Goal: Contribute content

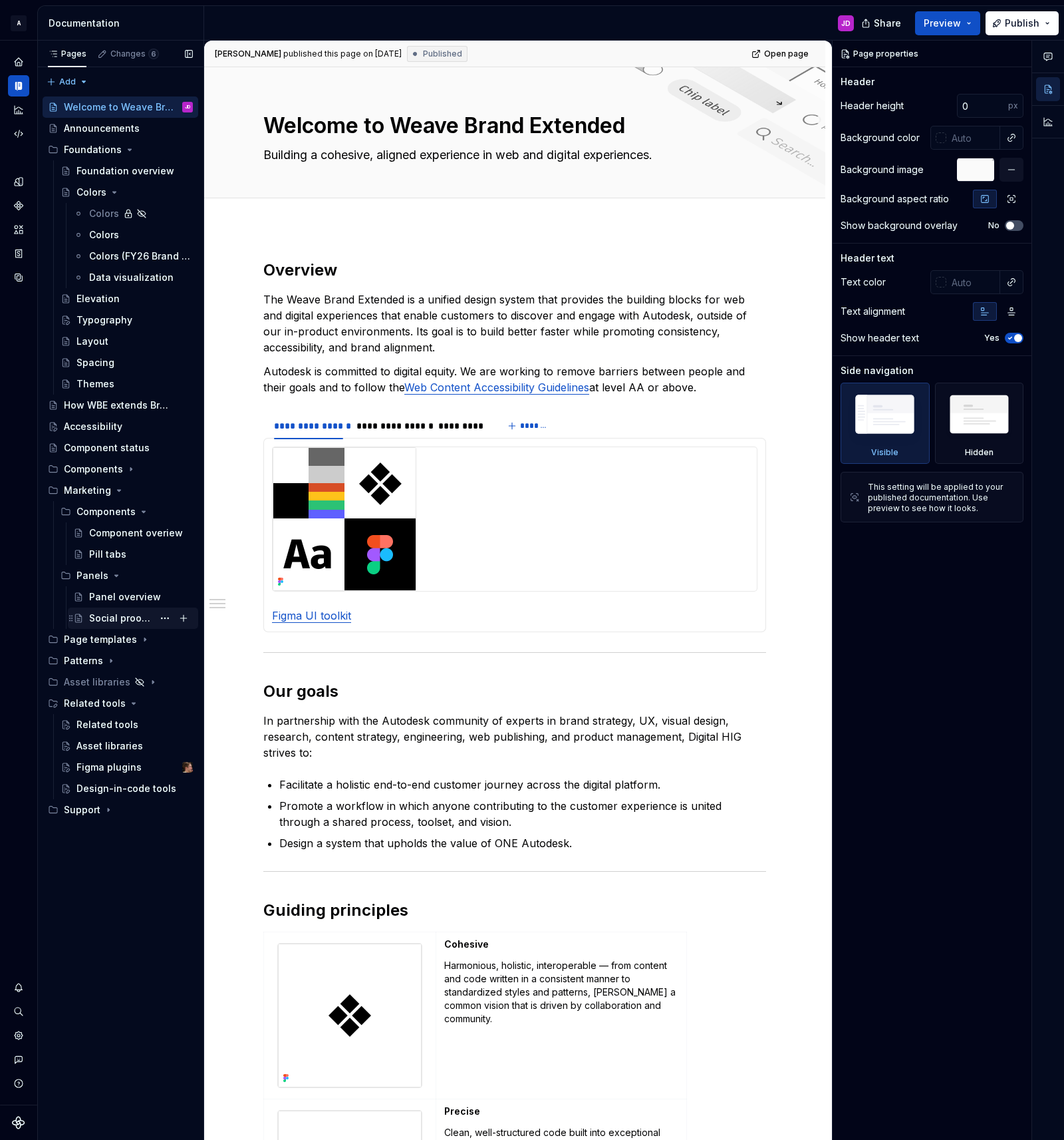
click at [111, 613] on div "Social proof tabs" at bounding box center [121, 618] width 64 height 13
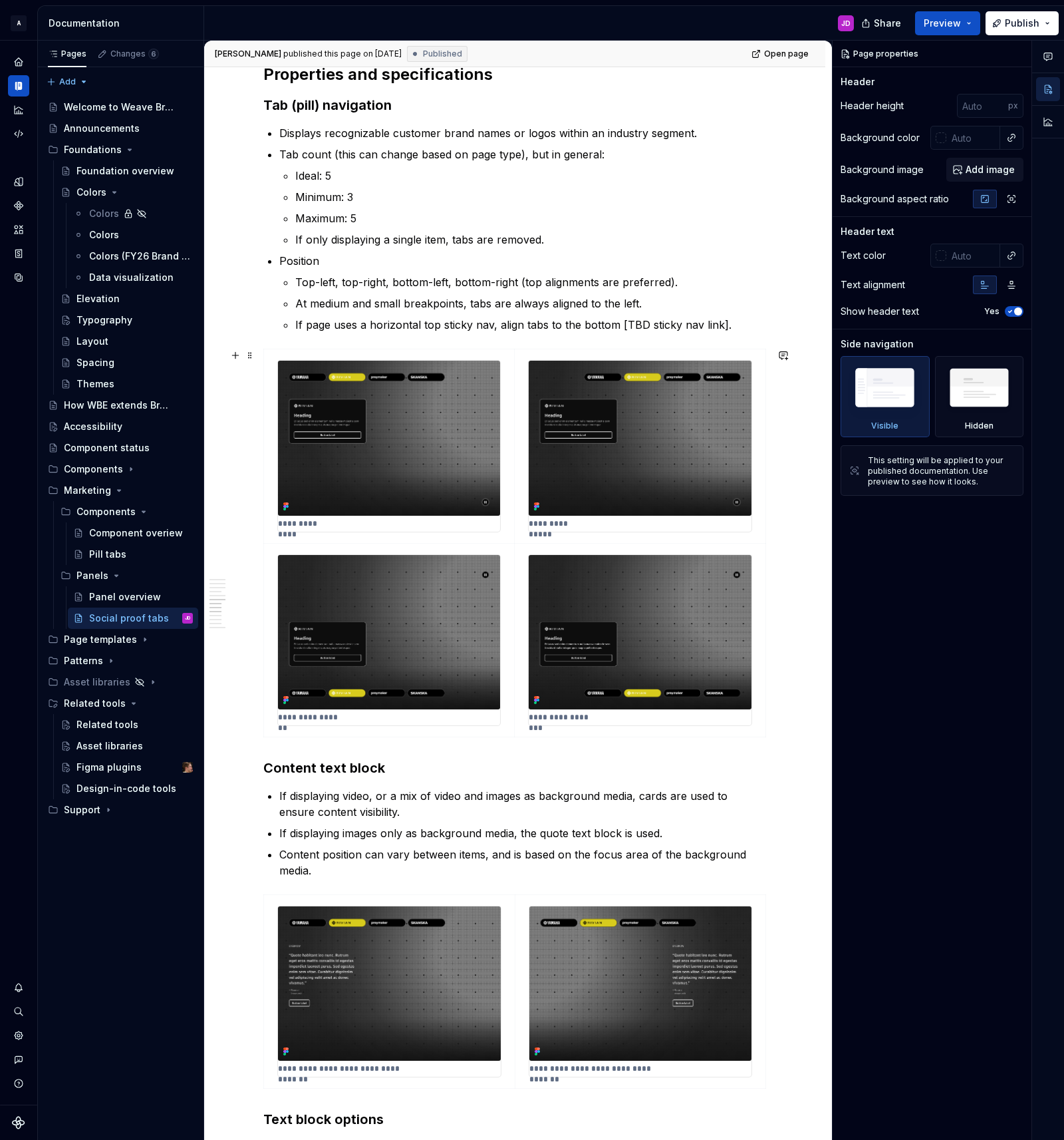
scroll to position [1843, 0]
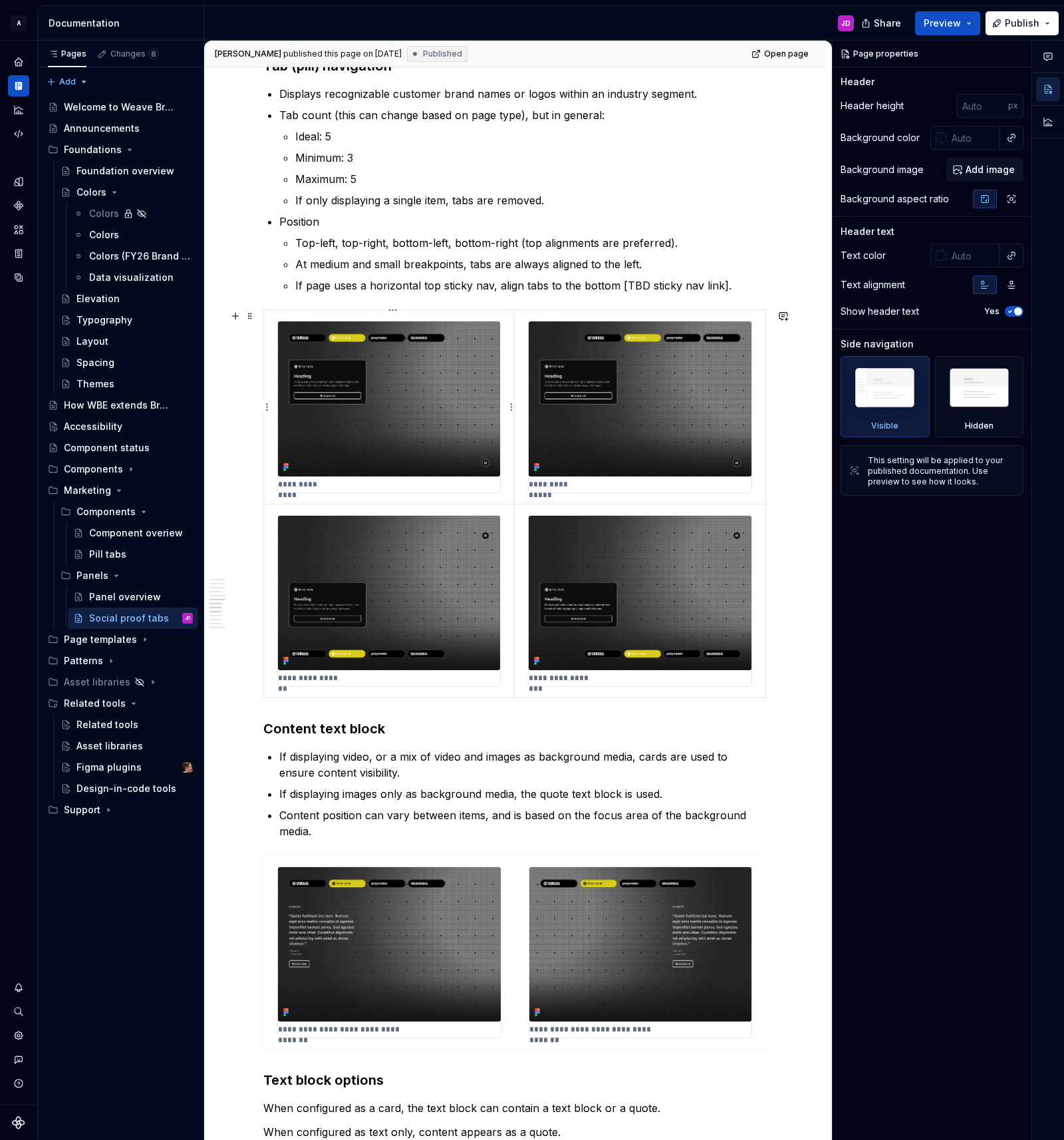
click at [442, 388] on img at bounding box center [388, 398] width 222 height 155
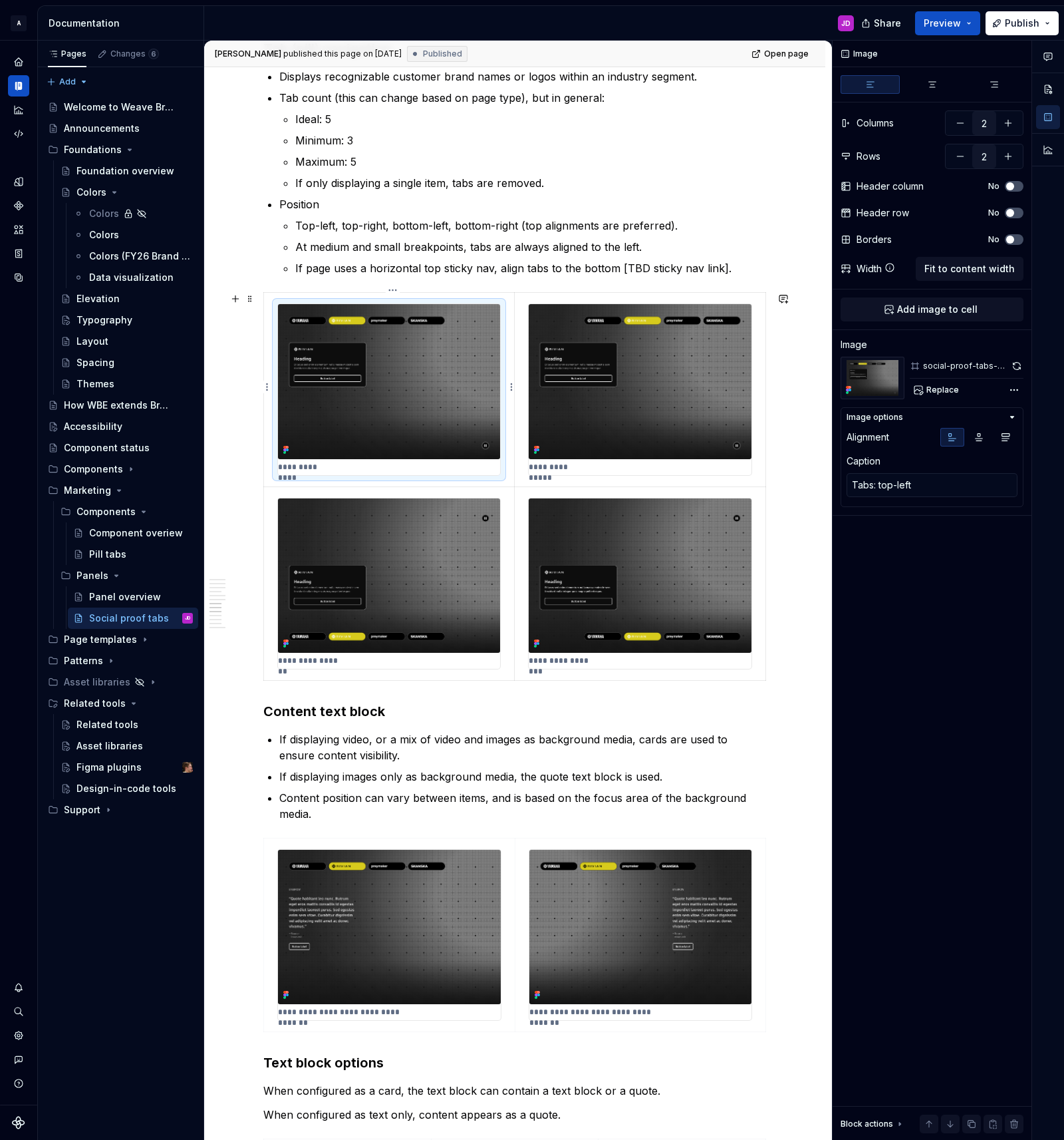
scroll to position [1864, 0]
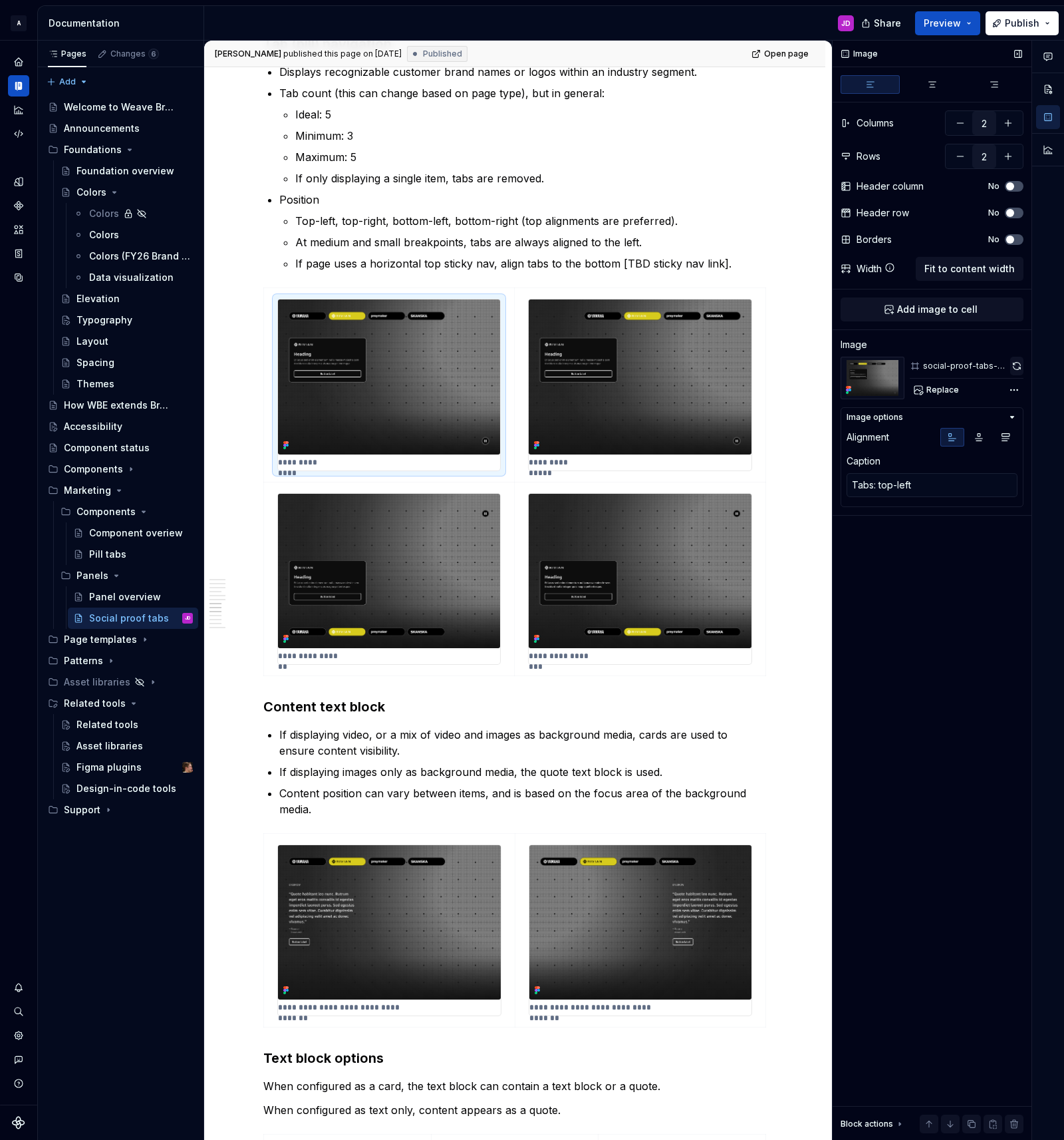
click at [1012, 365] on button "button" at bounding box center [1017, 366] width 13 height 19
type textarea "*"
type textarea "Tabs: top-right"
click at [669, 367] on img at bounding box center [641, 376] width 223 height 155
click at [1013, 367] on button "button" at bounding box center [1017, 366] width 12 height 19
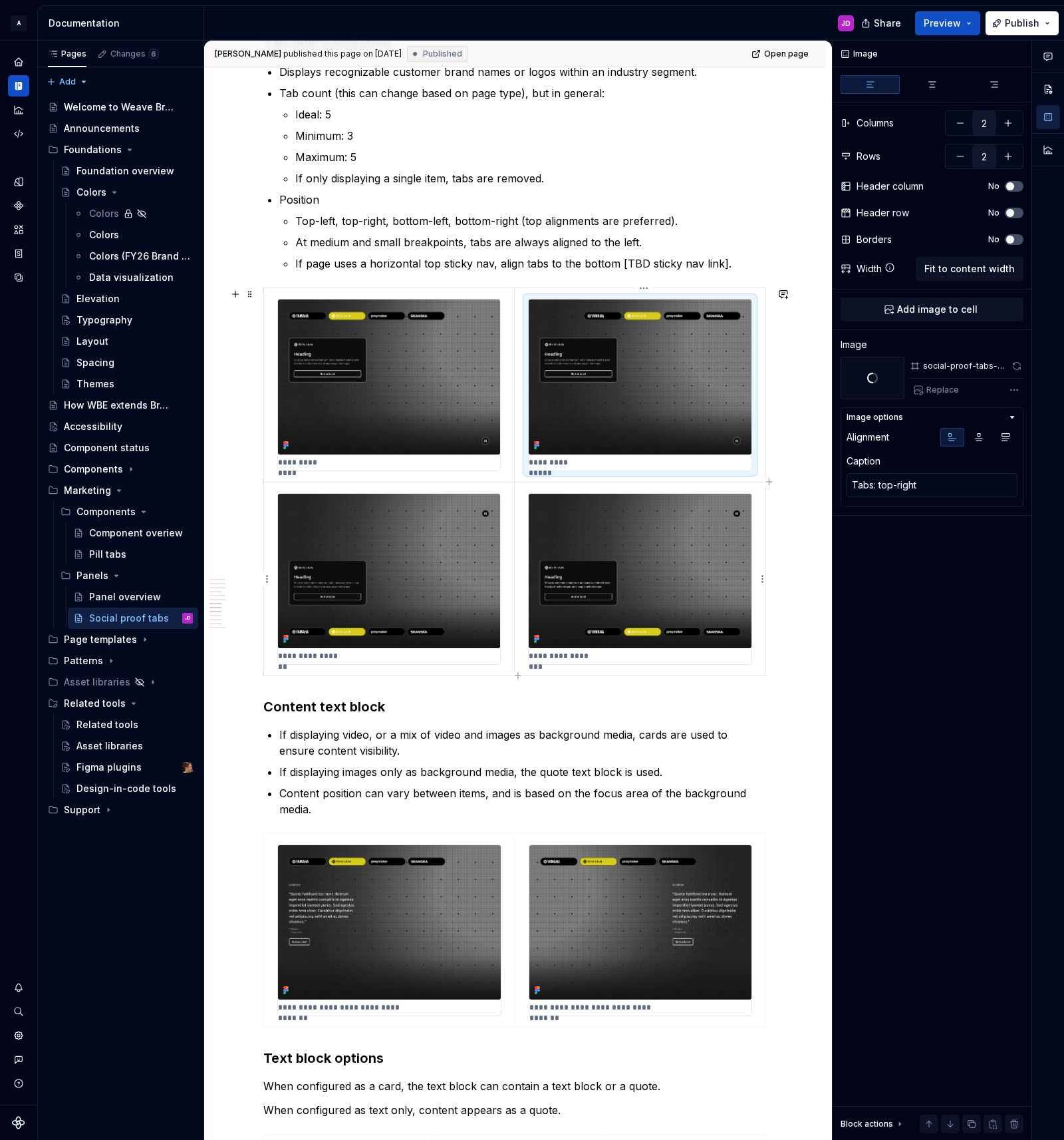
type textarea "*"
type textarea "Tabs: bottom-right"
click at [584, 507] on img at bounding box center [641, 570] width 223 height 155
click at [1019, 362] on button "button" at bounding box center [1017, 366] width 12 height 19
type textarea "*"
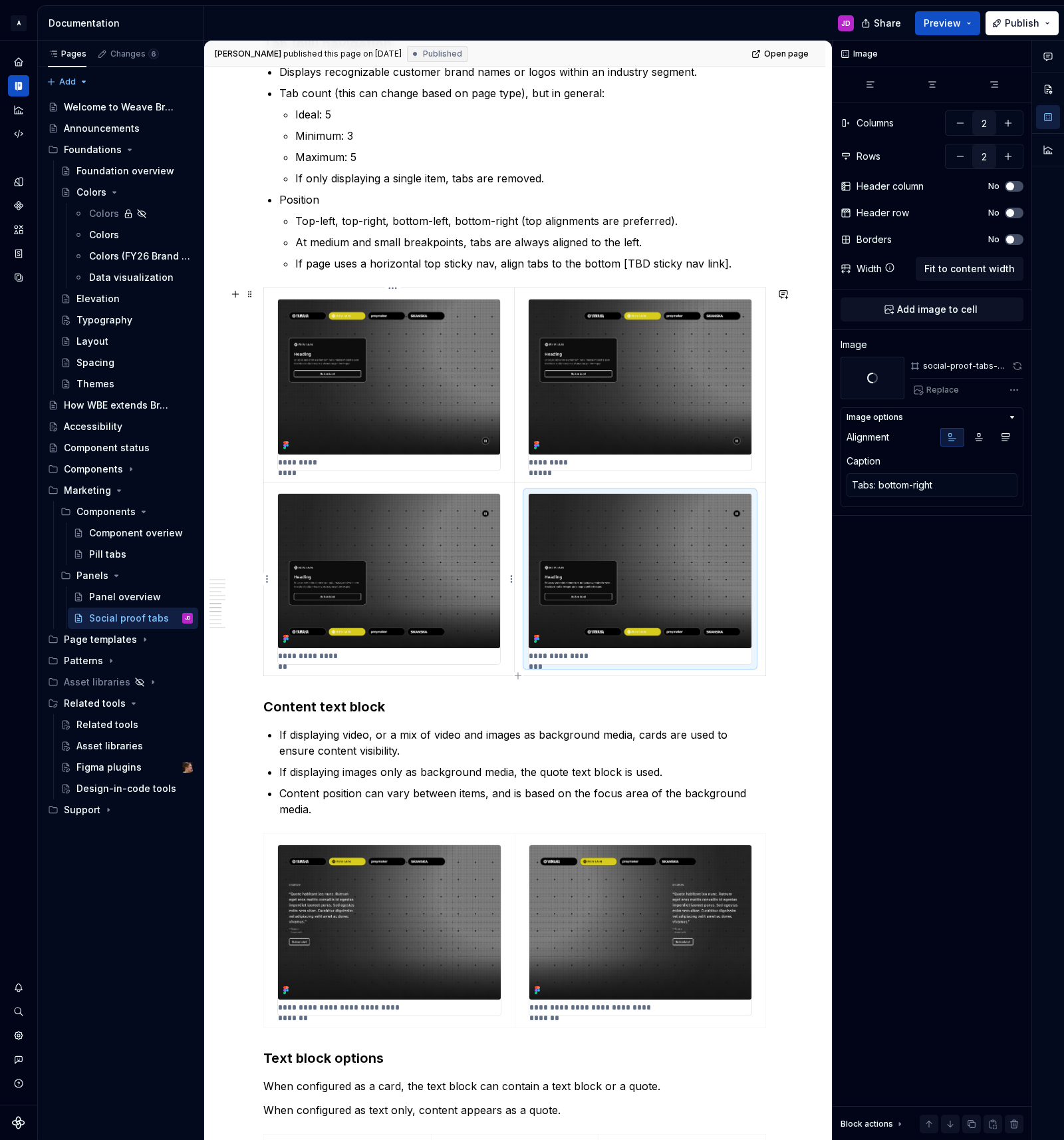
type textarea "Tabs: bottom-left"
click at [427, 545] on img at bounding box center [388, 570] width 222 height 155
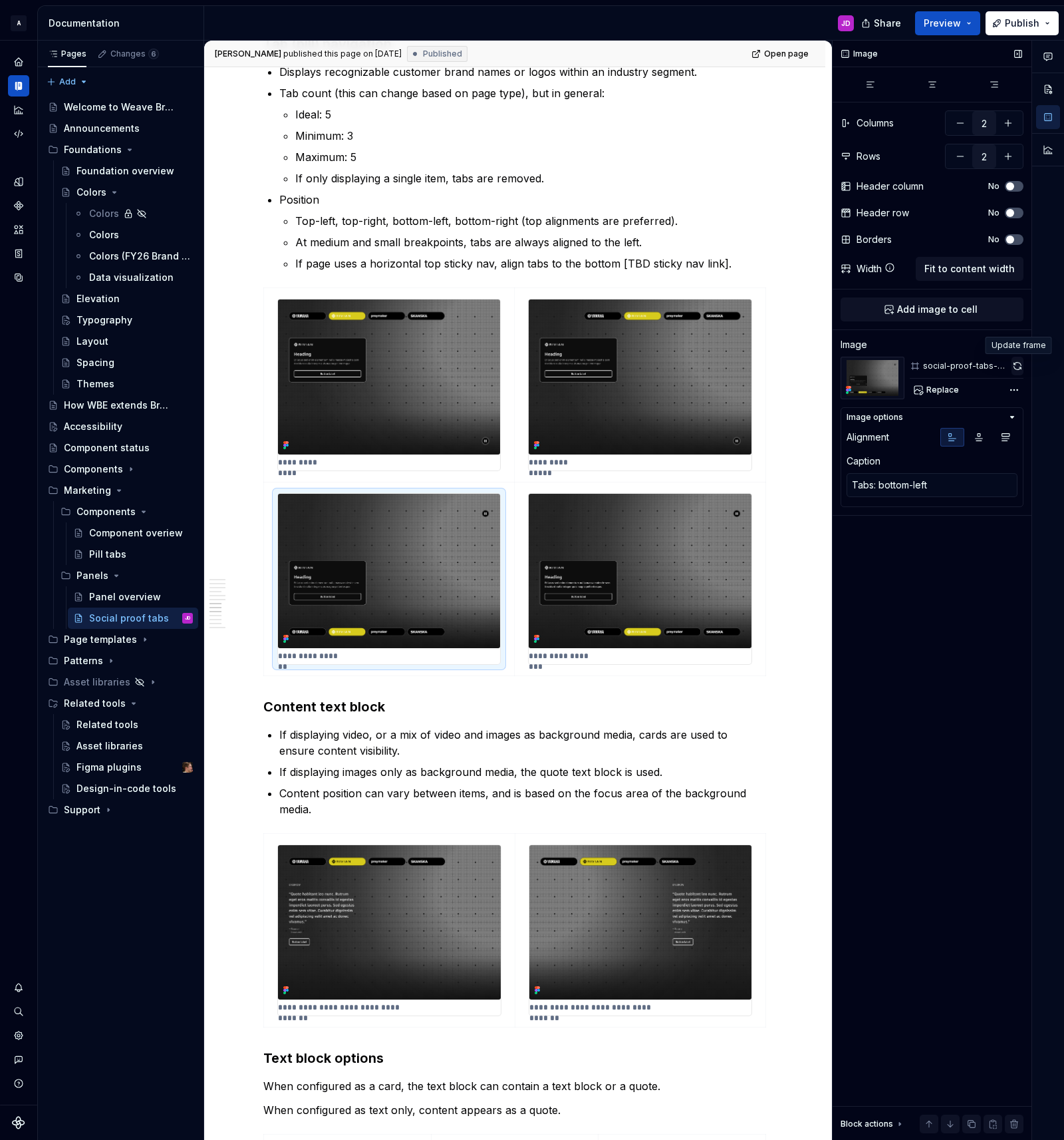
click at [1015, 369] on button "button" at bounding box center [1017, 366] width 12 height 19
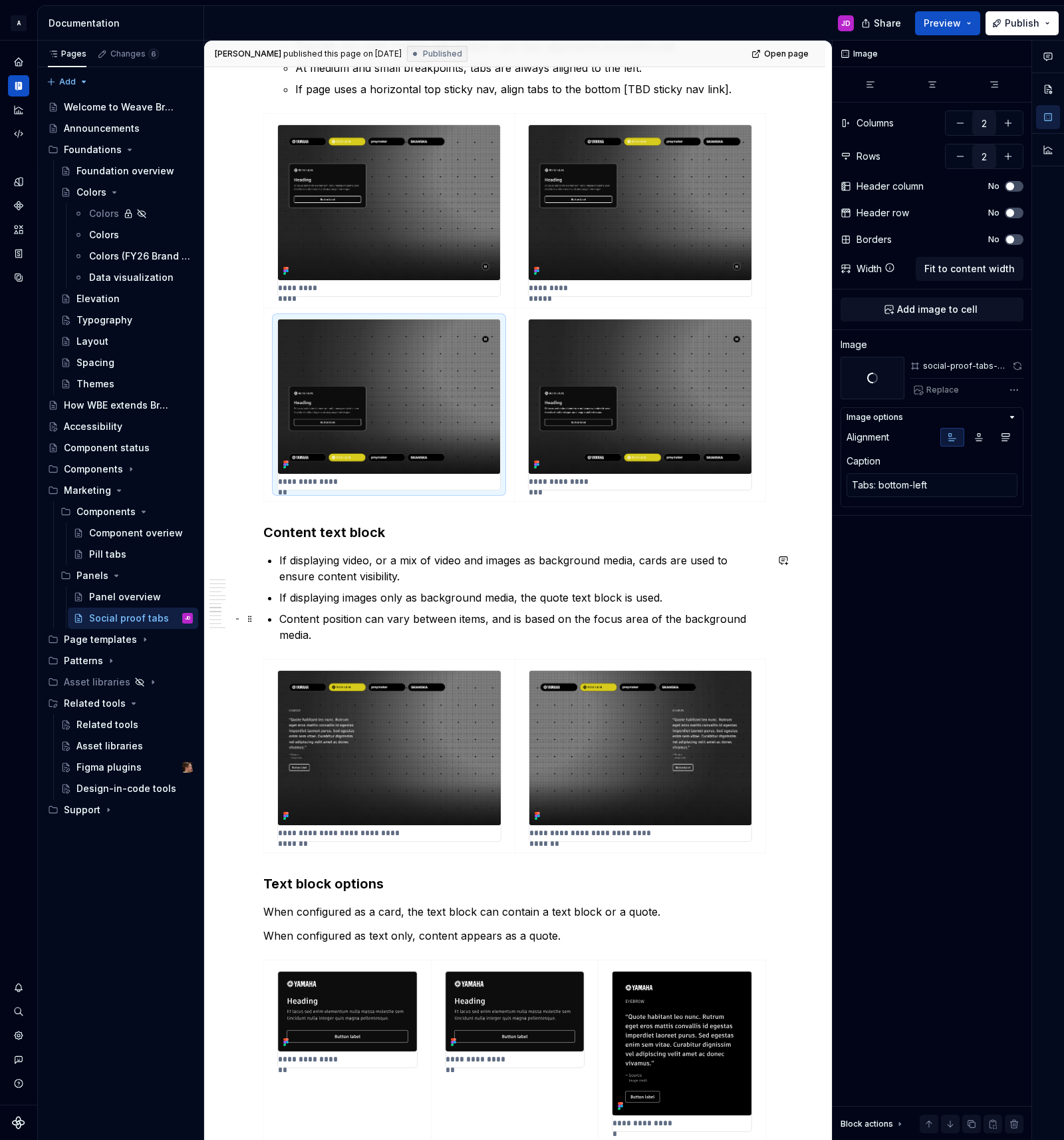
scroll to position [1892, 0]
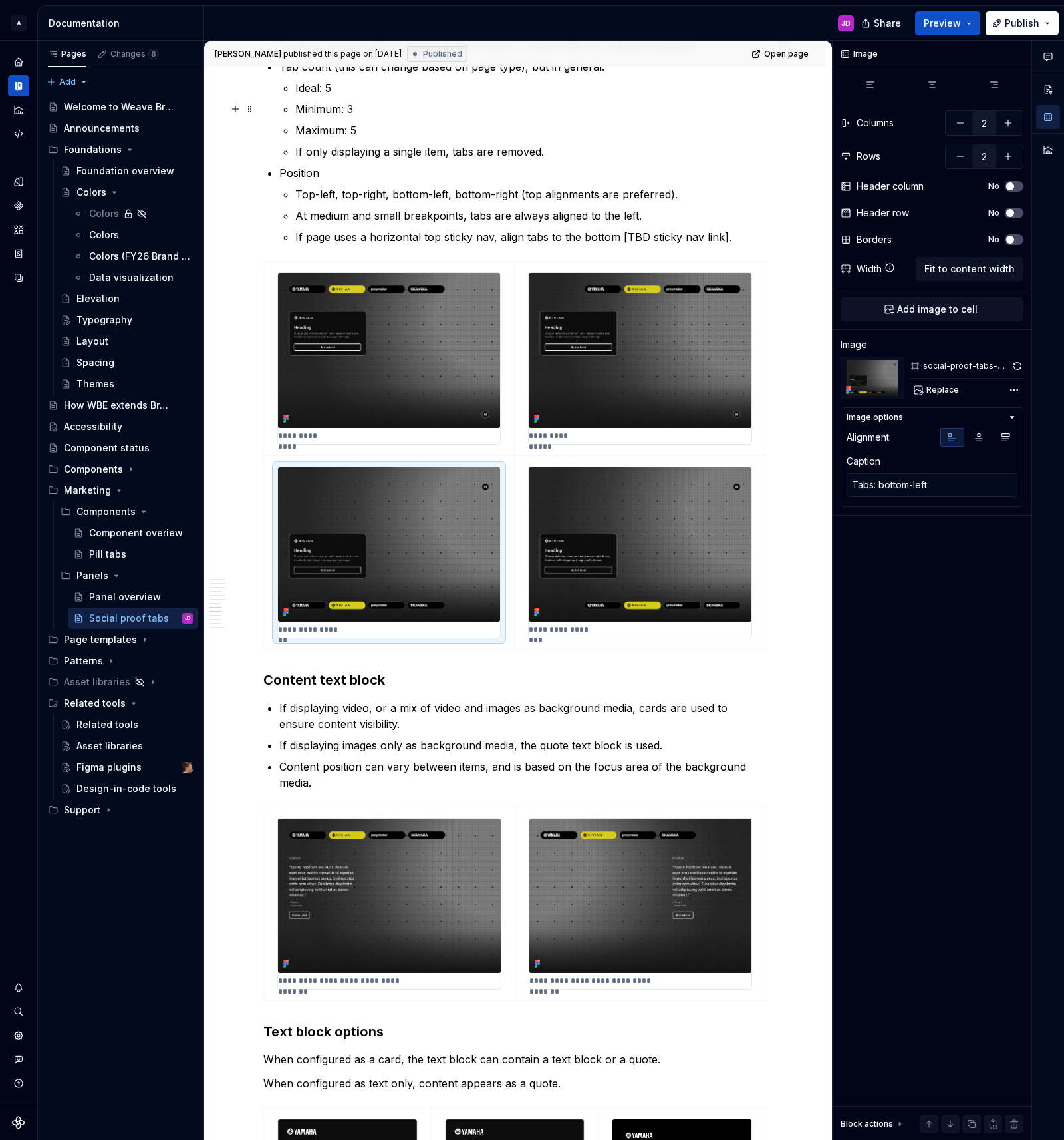
type textarea "*"
click at [662, 109] on p "Minimum: 3" at bounding box center [531, 109] width 471 height 16
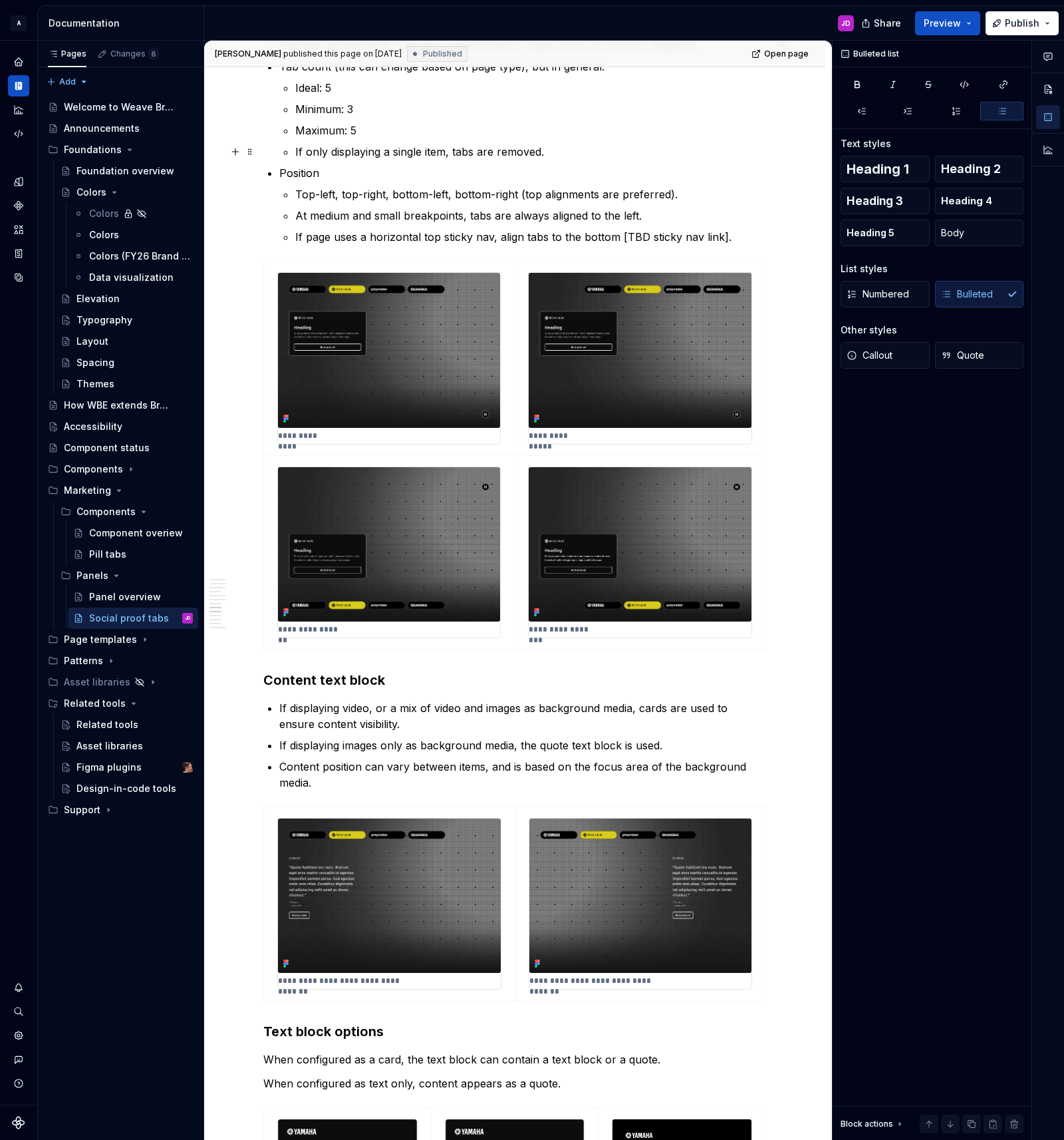
click at [582, 147] on p "If only displaying a single item, tabs are removed." at bounding box center [531, 151] width 471 height 16
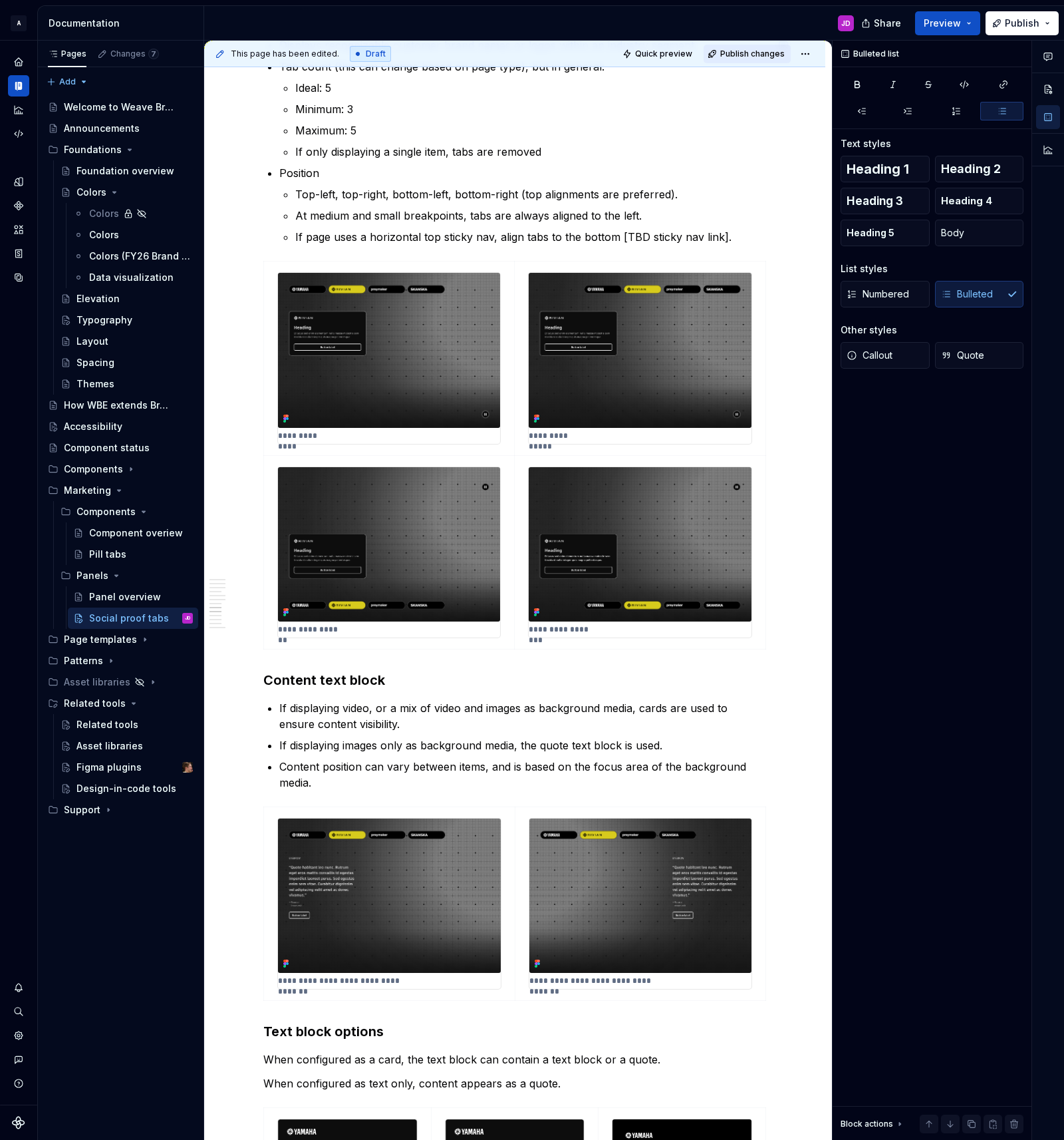
click at [744, 53] on span "Publish changes" at bounding box center [752, 53] width 65 height 10
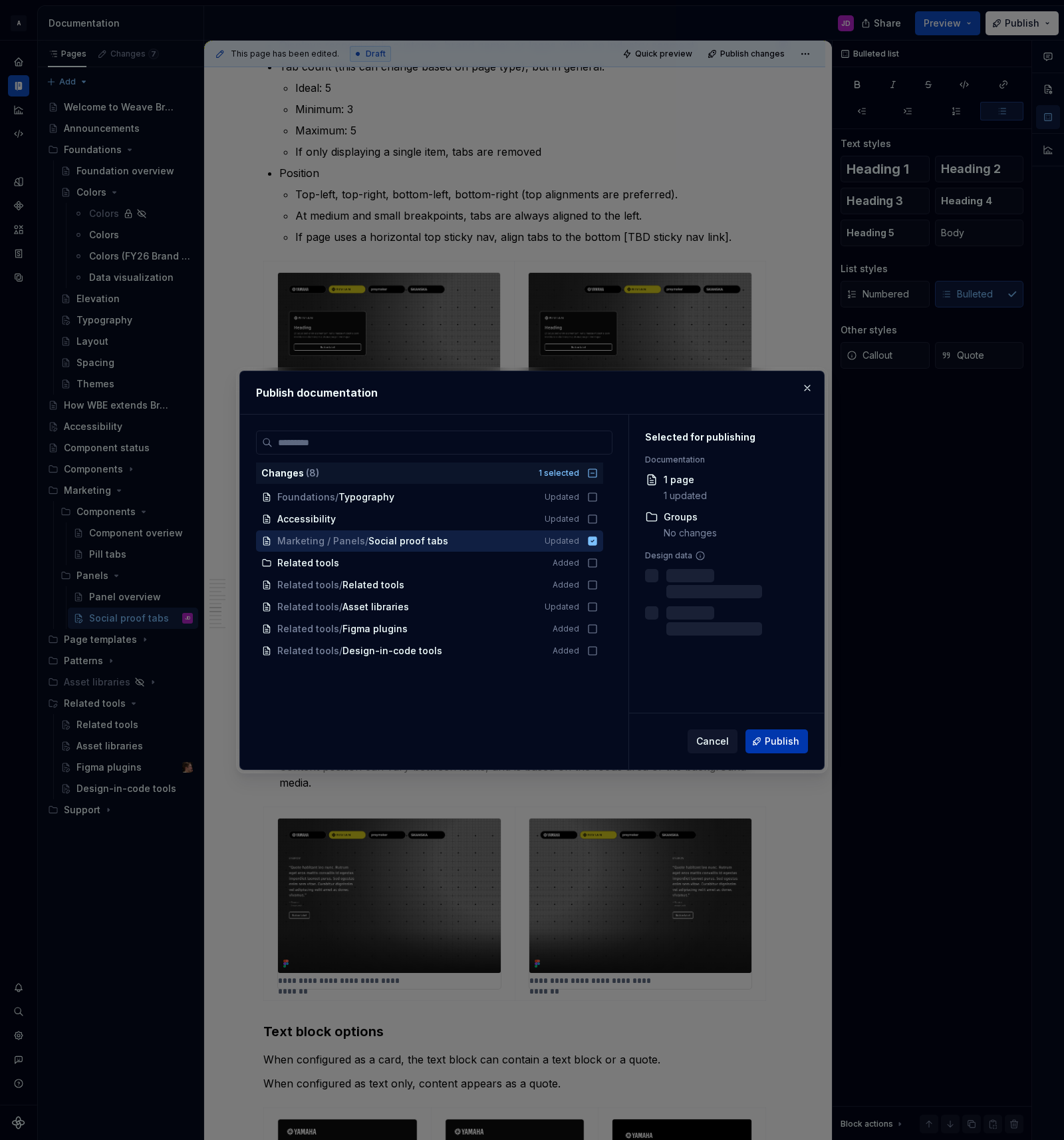
click at [774, 744] on span "Publish" at bounding box center [782, 741] width 35 height 13
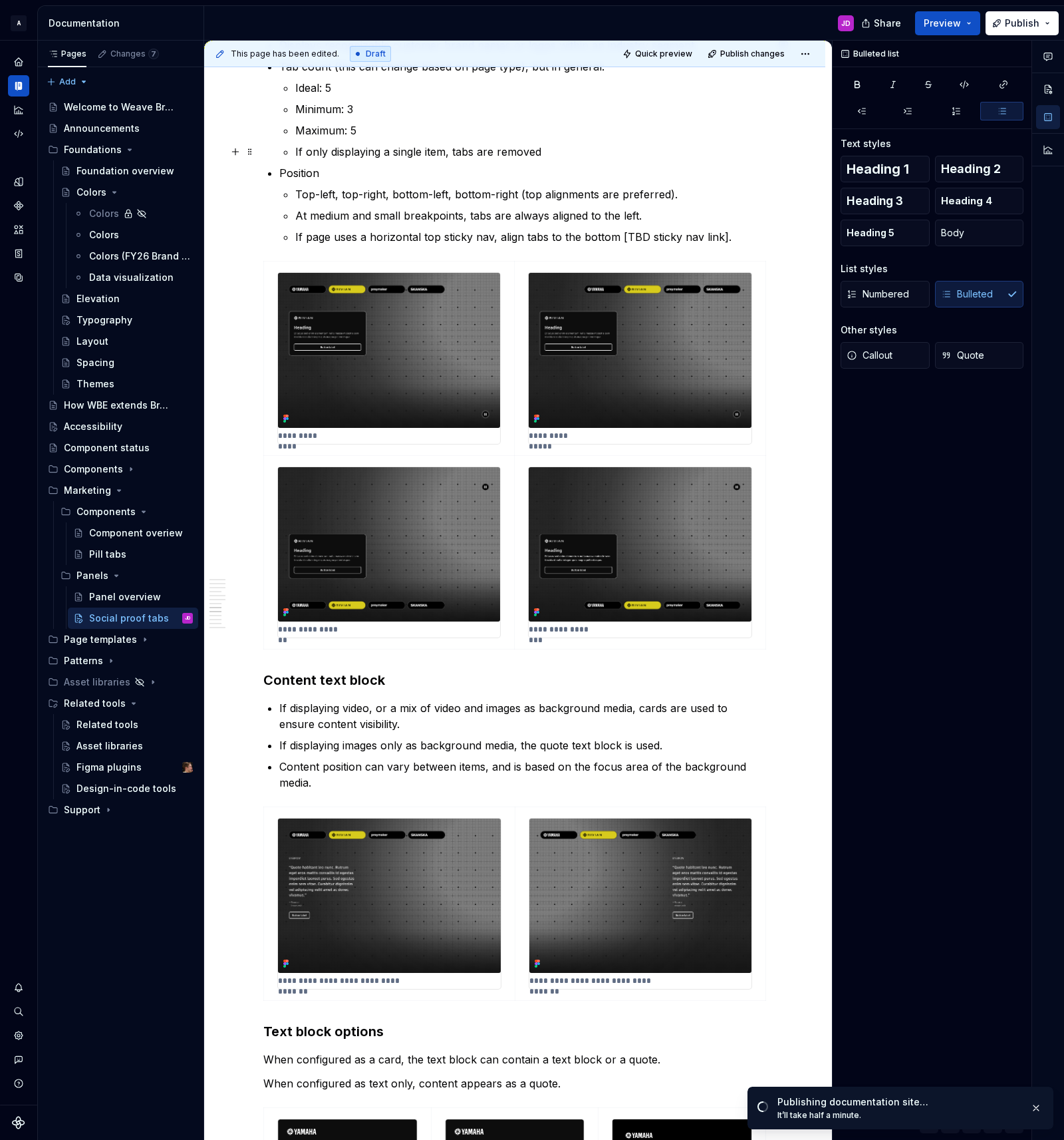
click at [580, 153] on p "If only displaying a single item, tabs are removed" at bounding box center [531, 151] width 471 height 16
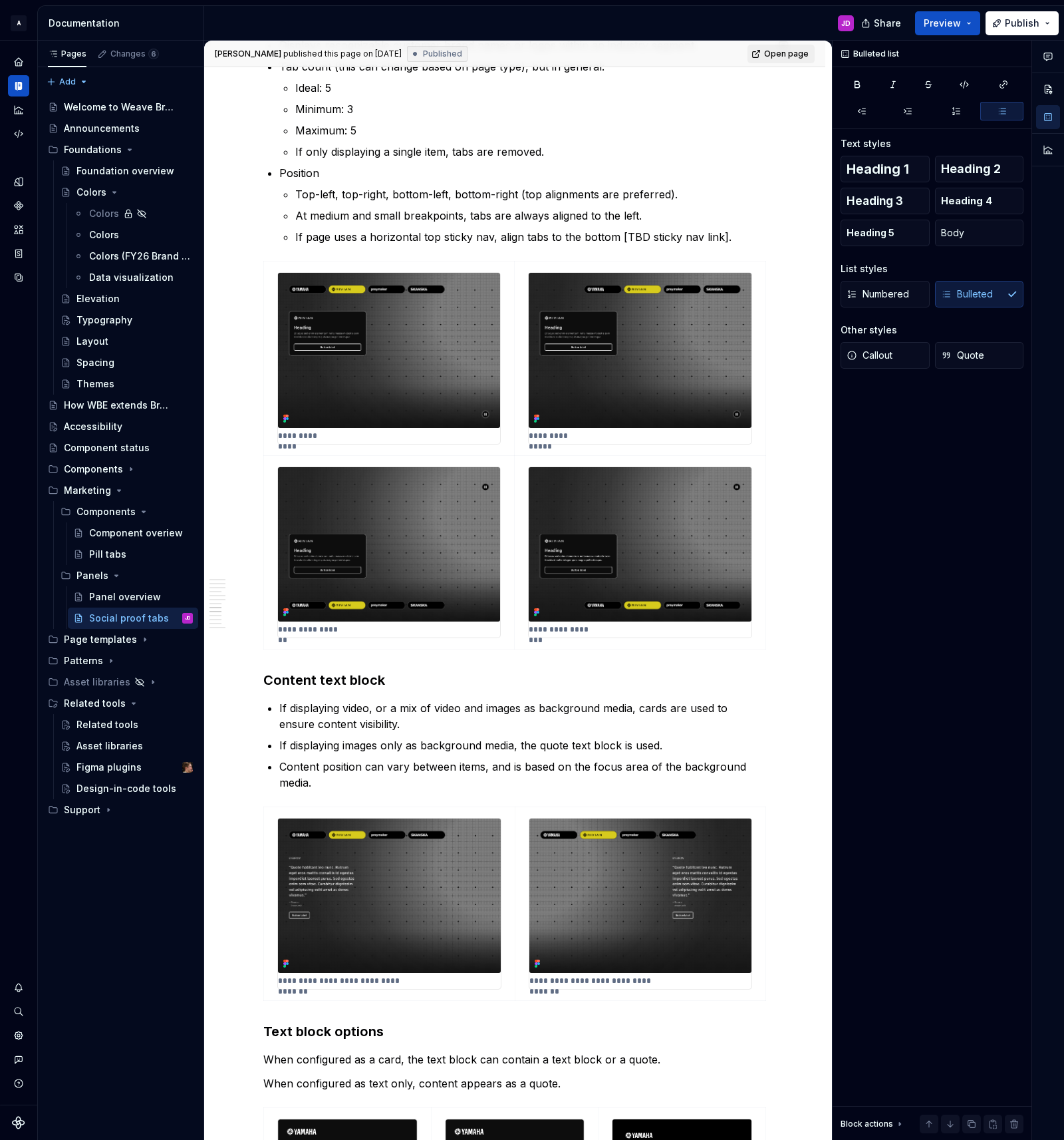
click at [795, 50] on span "Open page" at bounding box center [787, 53] width 45 height 10
click at [592, 149] on p "If only displaying a single item, tabs are removed." at bounding box center [531, 151] width 471 height 16
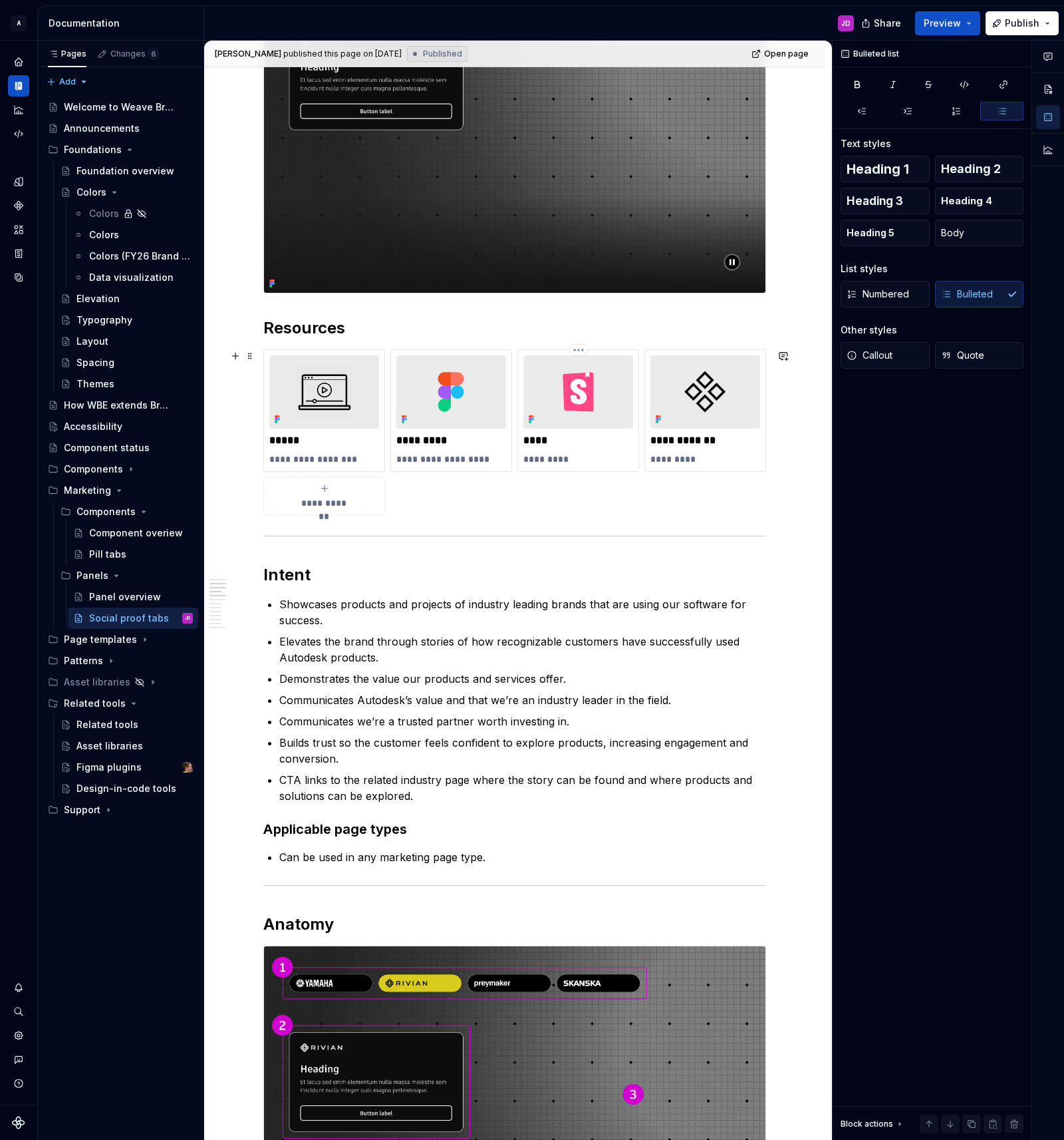
scroll to position [0, 0]
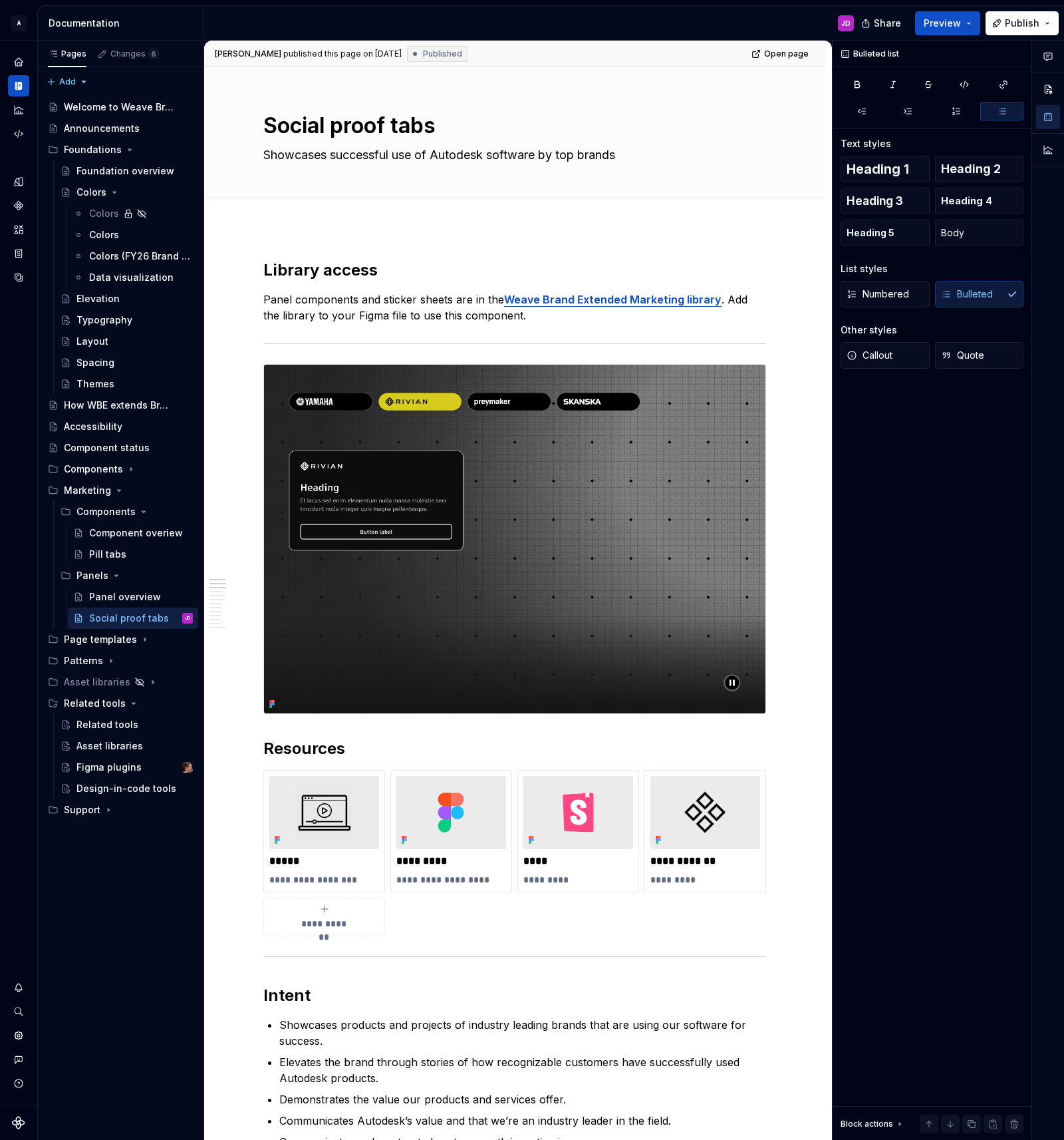
type textarea "*"
